Goal: Communication & Community: Ask a question

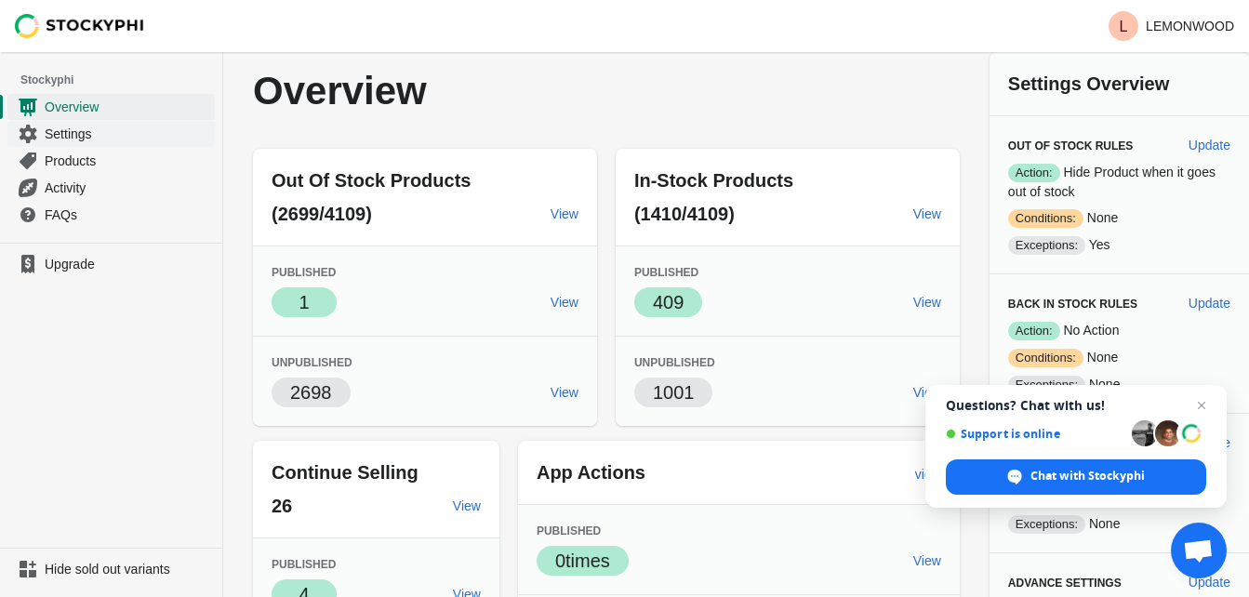
click at [52, 130] on span "Settings" at bounding box center [128, 134] width 167 height 19
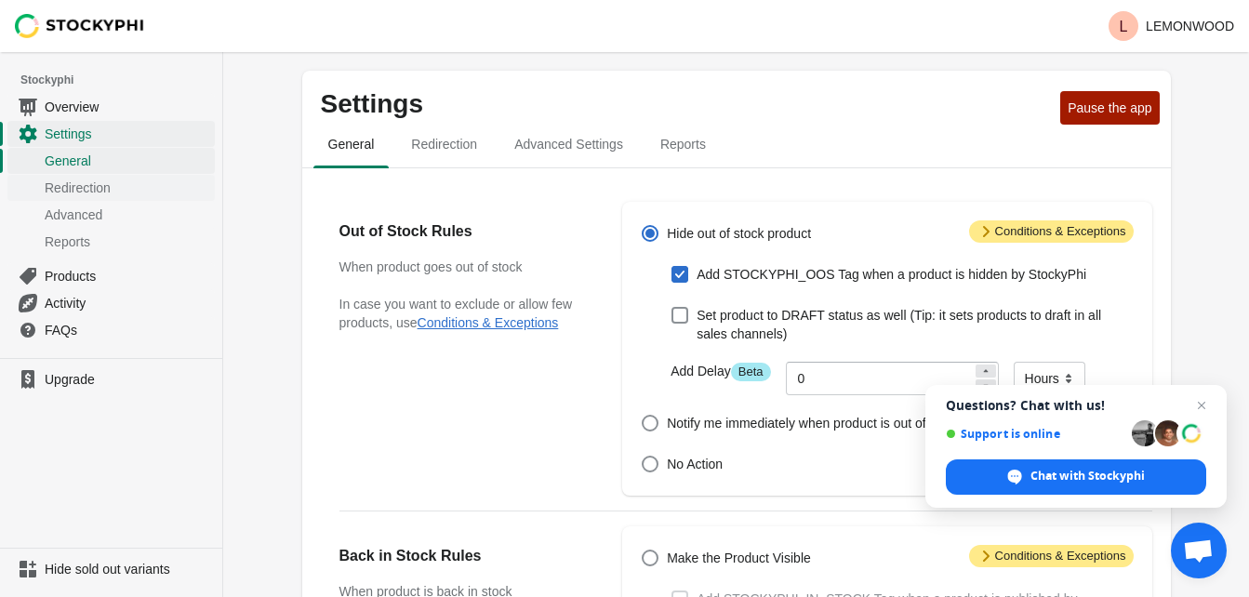
click at [106, 191] on span "Redirection" at bounding box center [128, 188] width 167 height 19
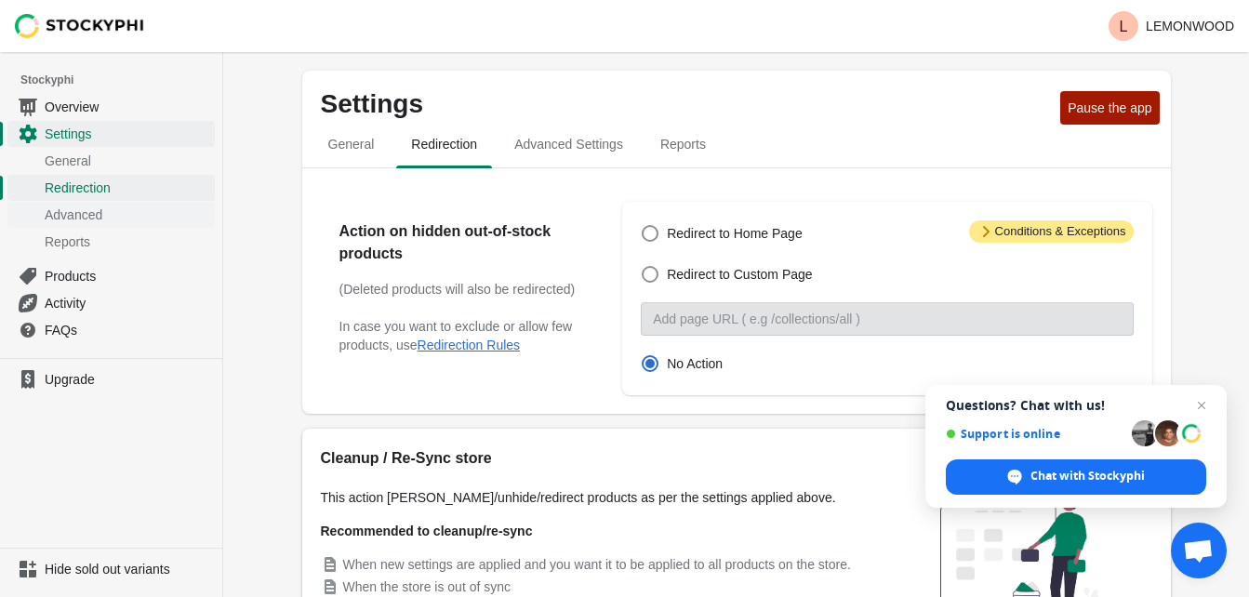
click at [87, 218] on span "Advanced" at bounding box center [128, 215] width 167 height 19
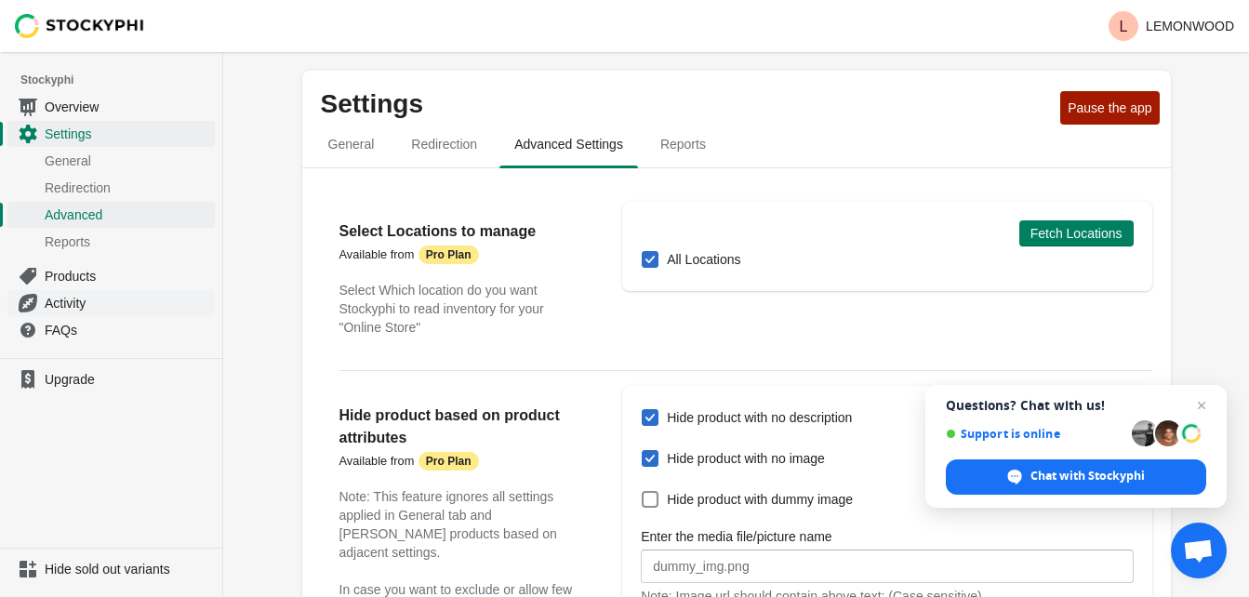
click at [79, 300] on span "Activity" at bounding box center [128, 303] width 167 height 19
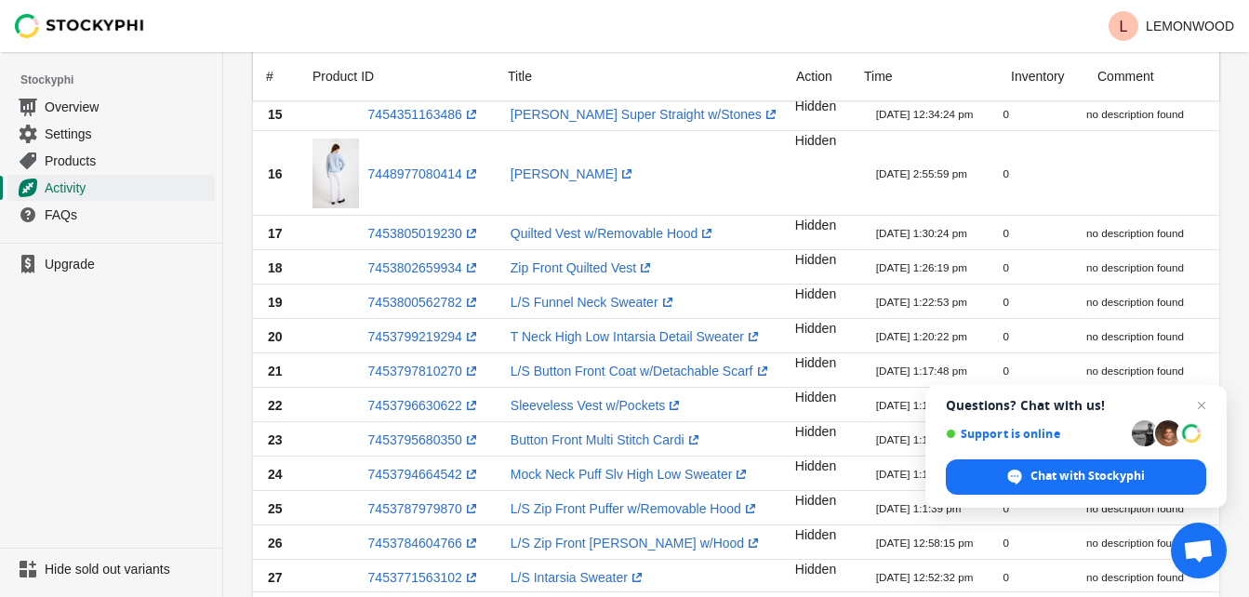
scroll to position [716, 0]
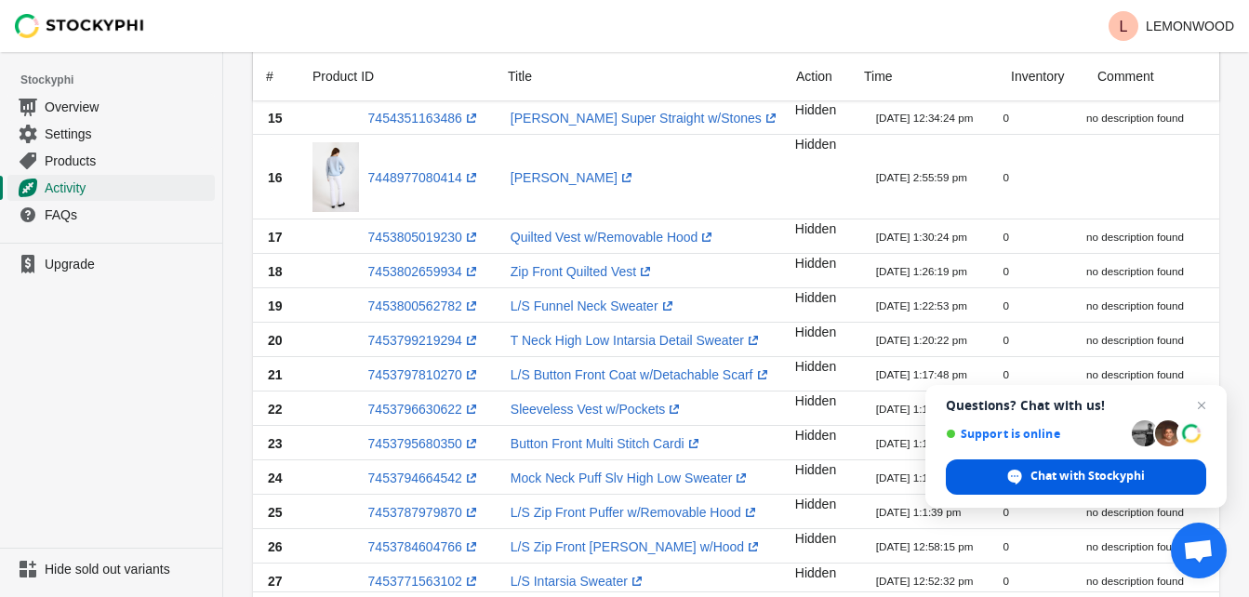
click at [1087, 477] on span "Chat with Stockyphi" at bounding box center [1088, 476] width 114 height 17
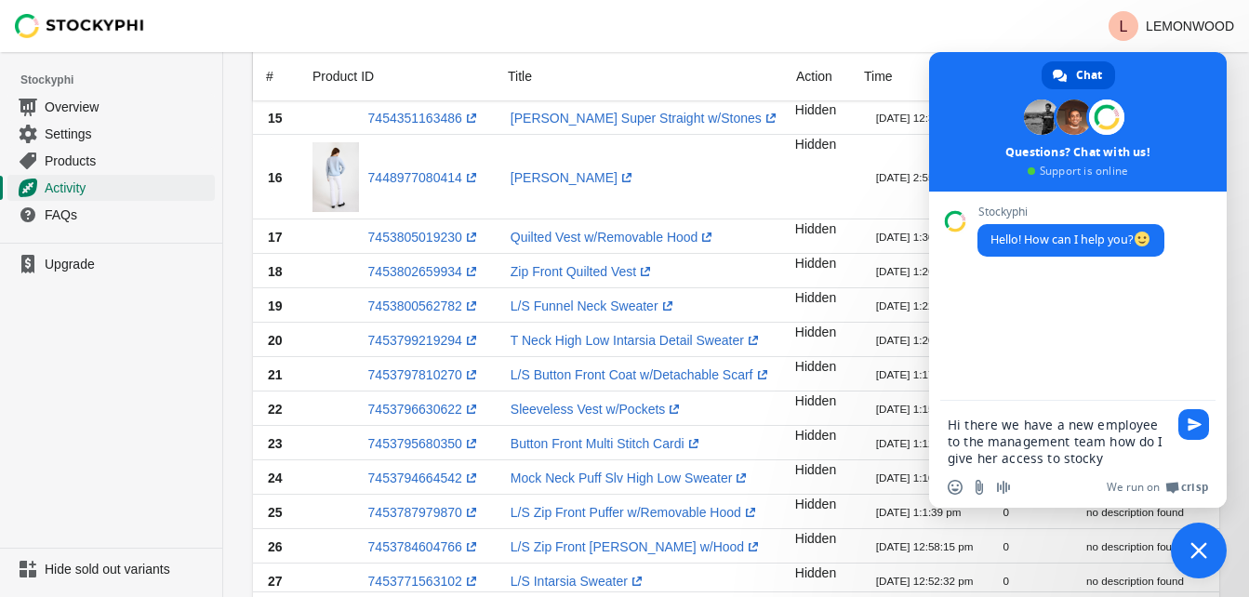
type textarea "Hi there we have a new employee to the management team how do I give her access…"
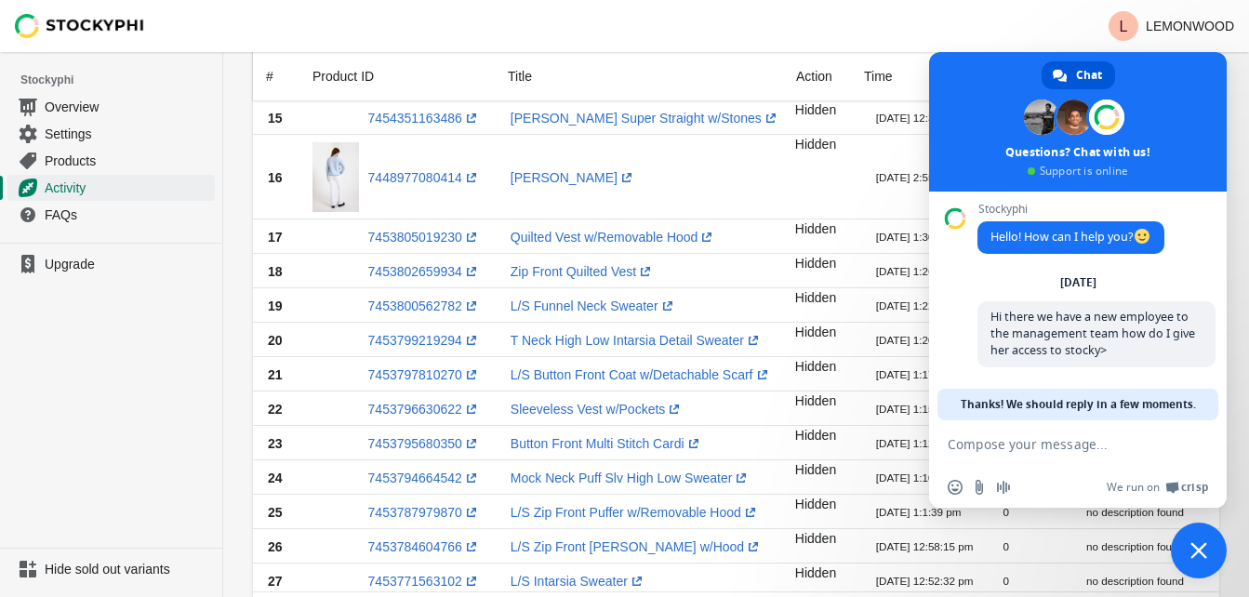
scroll to position [3, 0]
click at [81, 125] on span "Settings" at bounding box center [128, 134] width 167 height 19
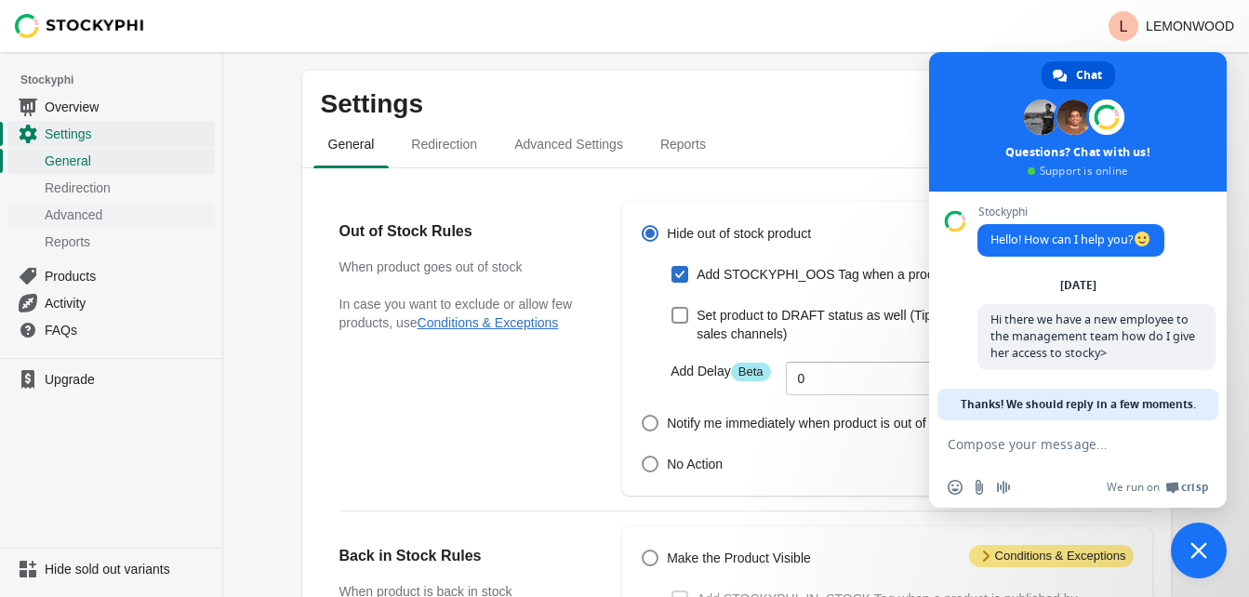
scroll to position [3, 0]
click at [76, 297] on span "Activity" at bounding box center [128, 303] width 167 height 19
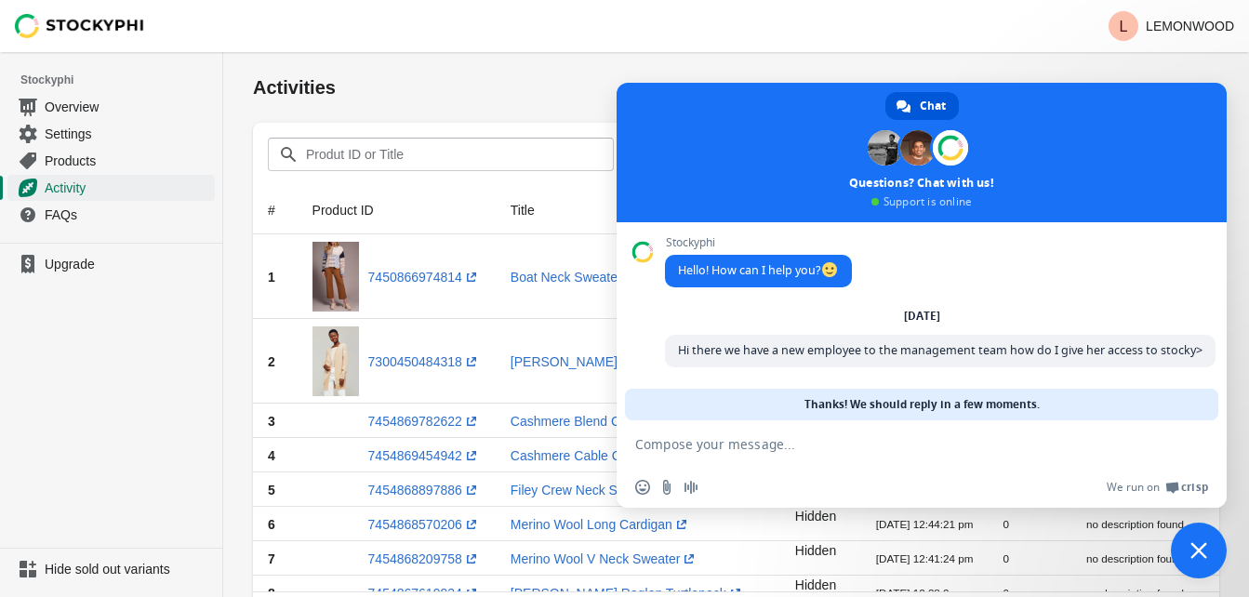
scroll to position [3, 0]
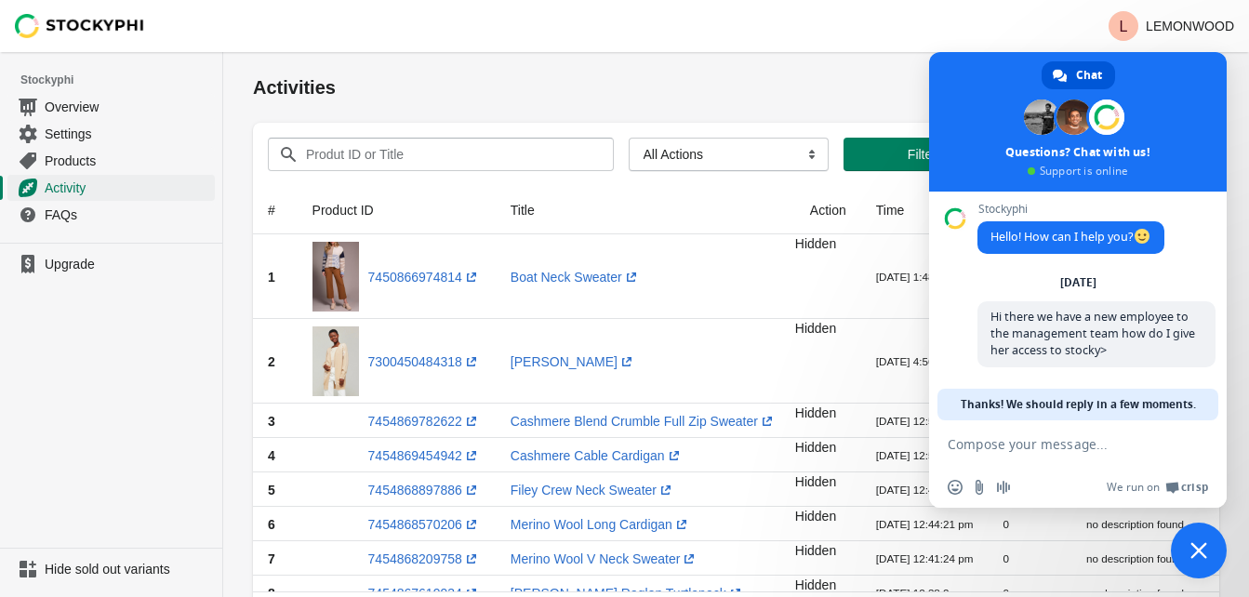
click at [878, 82] on h1 "Activities" at bounding box center [736, 87] width 966 height 26
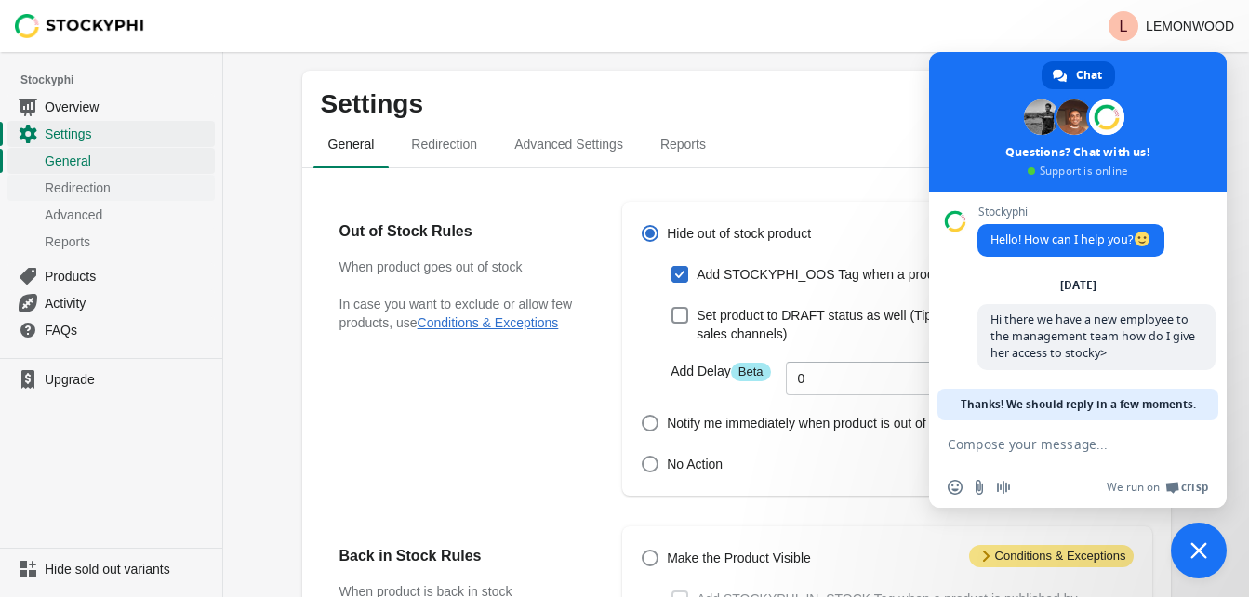
scroll to position [3, 0]
